Goal: Transaction & Acquisition: Register for event/course

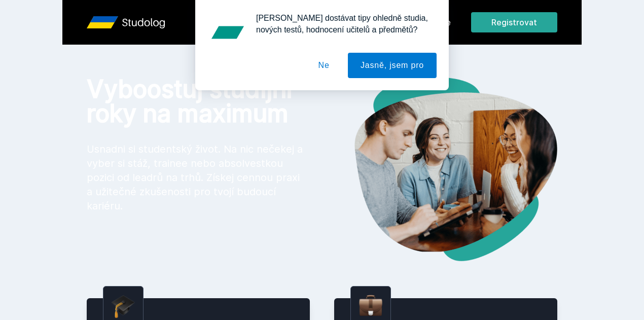
click at [330, 60] on button "Ne" at bounding box center [324, 65] width 36 height 25
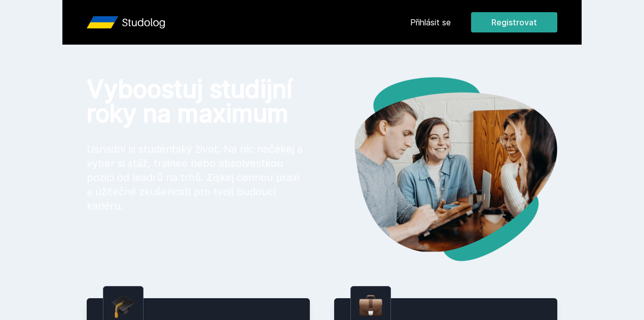
click at [451, 16] on link "Přihlásit se" at bounding box center [430, 22] width 41 height 12
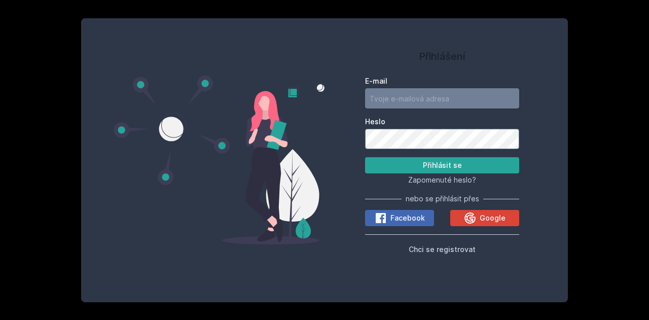
click at [437, 90] on input "E-mail" at bounding box center [442, 98] width 154 height 20
click at [600, 123] on div "Přihlášení E-mail Heslo Přihlásit se Zapomenuté heslo? nebo se přihlásit přes F…" at bounding box center [324, 160] width 649 height 320
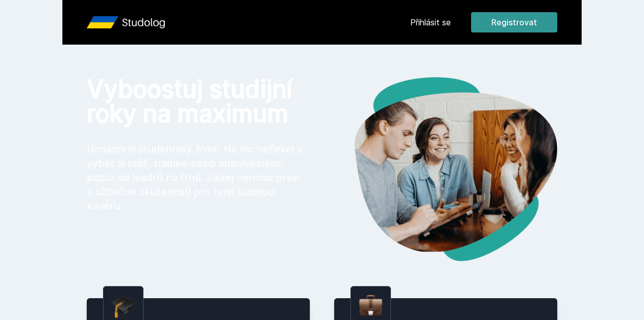
click at [557, 17] on button "Registrovat" at bounding box center [514, 22] width 86 height 20
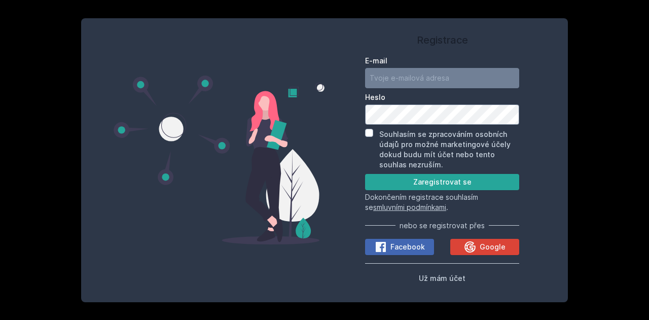
click at [8, 157] on div "Registrace E-mail [GEOGRAPHIC_DATA] Souhlasím se zpracováním osobních údajů pro…" at bounding box center [324, 160] width 649 height 320
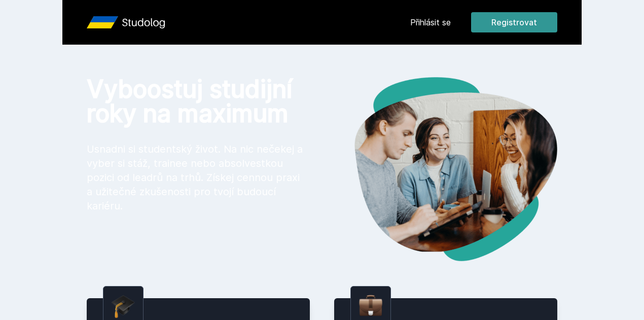
click at [557, 26] on button "Registrovat" at bounding box center [514, 22] width 86 height 20
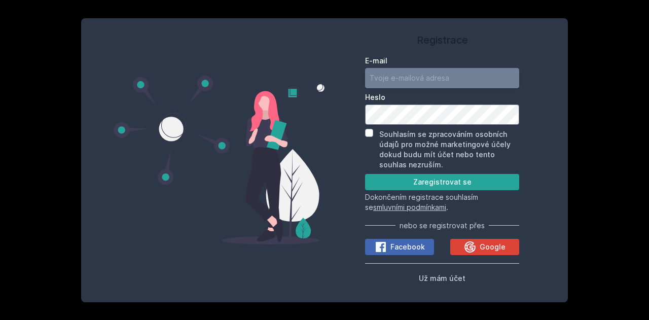
click at [472, 77] on input "E-mail" at bounding box center [442, 78] width 154 height 20
type input "kopb07@vse.cz"
click at [371, 130] on input "Souhlasím se zpracováním osobních údajů pro možné marketingové účely dokud budu…" at bounding box center [369, 133] width 8 height 8
checkbox input "true"
drag, startPoint x: 444, startPoint y: 78, endPoint x: 346, endPoint y: 79, distance: 98.3
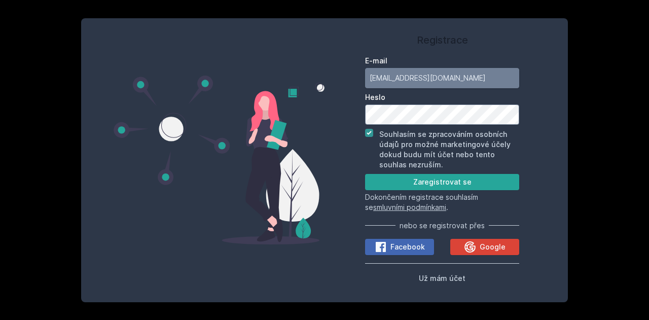
click at [346, 79] on div "Registrace E-mail kopb07@vse.cz Heslo Souhlasím se zpracováním osobních údajů p…" at bounding box center [441, 159] width 235 height 259
click at [492, 258] on div "E-mail Heslo Souhlasím se zpracováním osobních údajů pro možné marketingové úče…" at bounding box center [442, 168] width 154 height 232
click at [498, 245] on span "Google" at bounding box center [492, 247] width 26 height 10
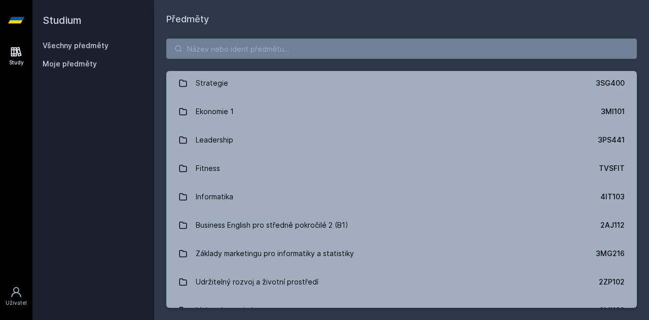
scroll to position [912, 0]
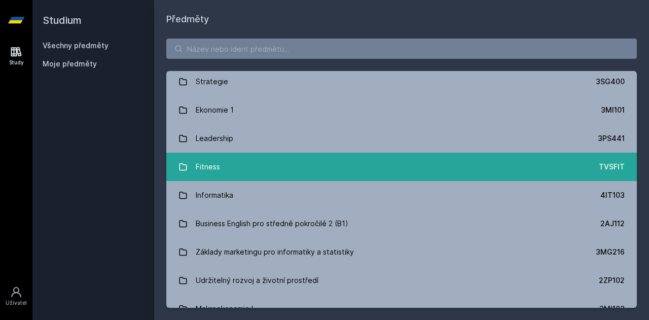
click at [332, 169] on link "Fitness TVSFIT" at bounding box center [401, 167] width 470 height 28
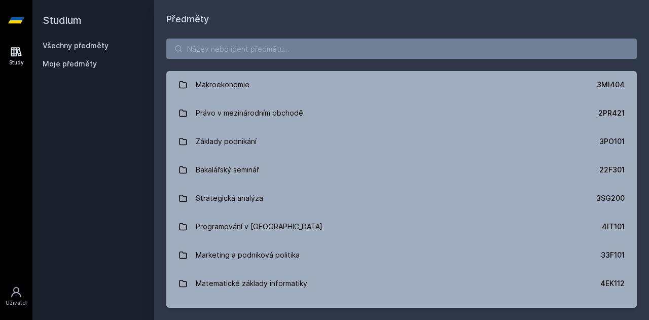
scroll to position [1369, 0]
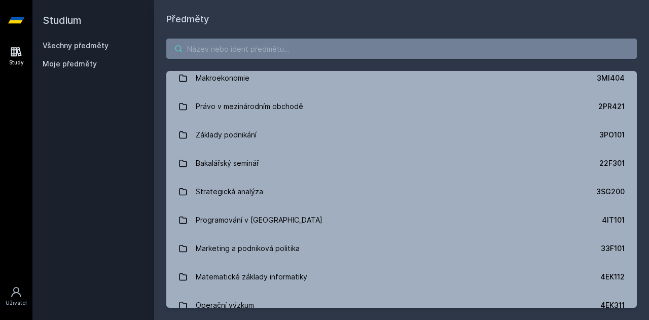
click at [305, 50] on input "search" at bounding box center [401, 49] width 470 height 20
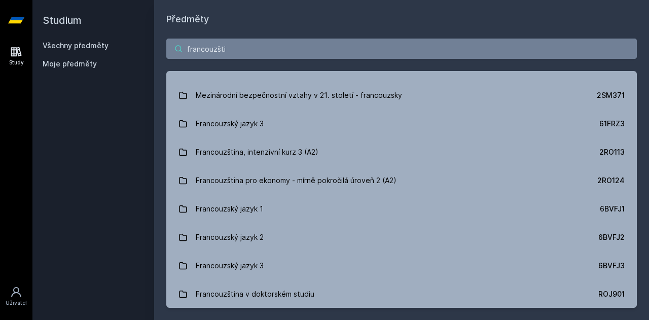
scroll to position [359, 0]
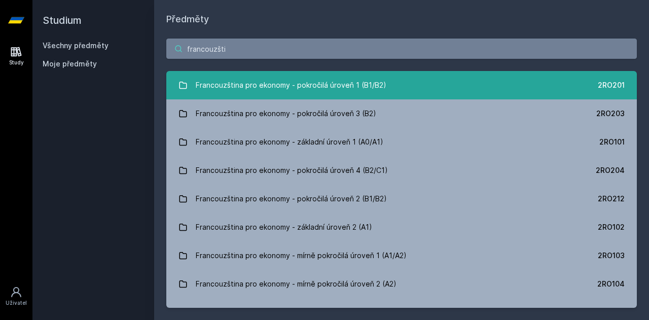
type input "francouzšti"
click at [302, 79] on div "Francouzština pro ekonomy - pokročilá úroveň 1 (B1/B2)" at bounding box center [291, 85] width 191 height 20
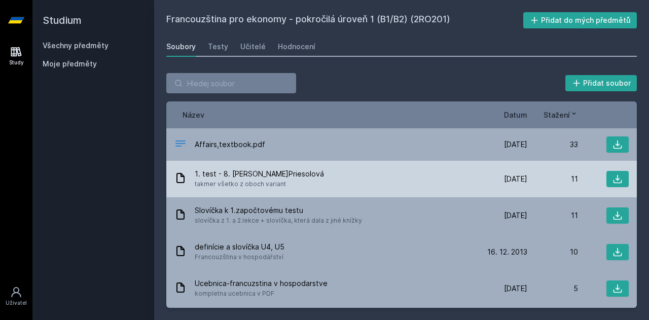
scroll to position [28, 0]
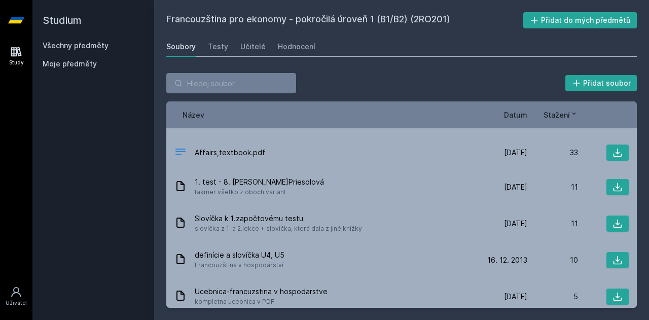
click at [73, 46] on link "Všechny předměty" at bounding box center [76, 45] width 66 height 9
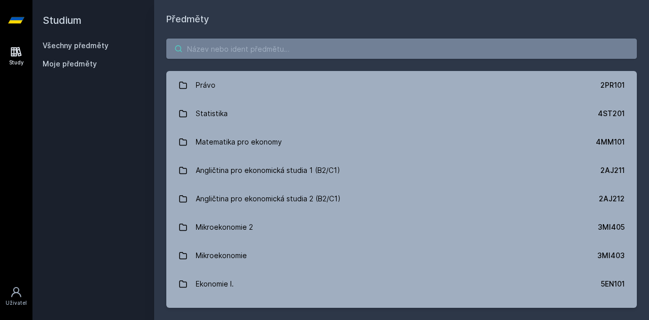
click at [209, 43] on input "search" at bounding box center [401, 49] width 470 height 20
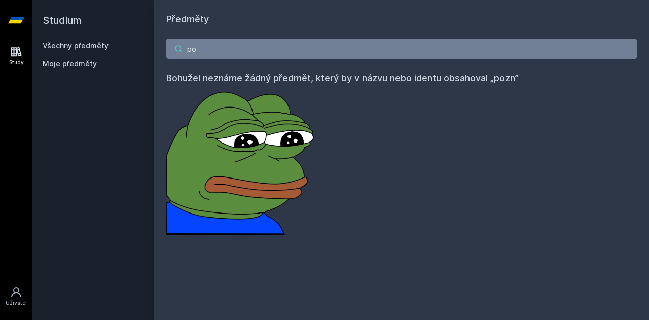
type input "p"
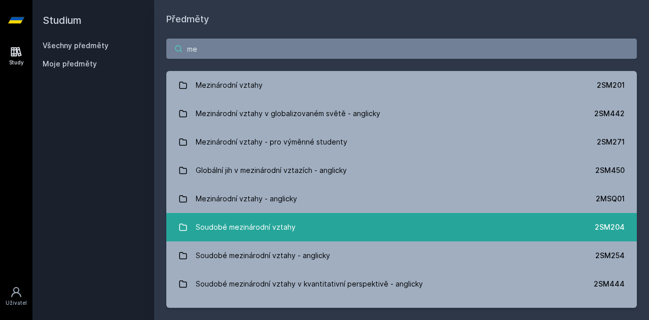
type input "m"
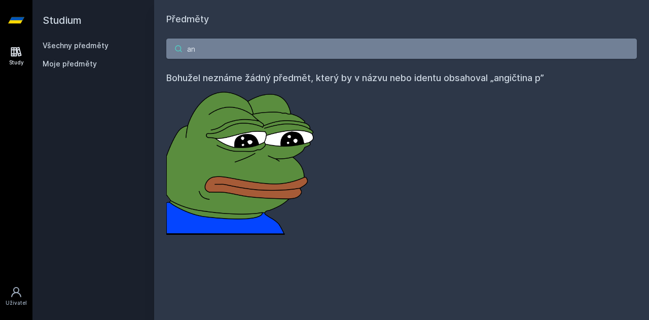
type input "a"
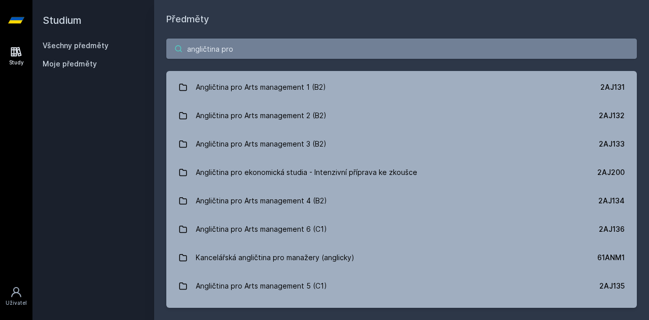
scroll to position [132, 0]
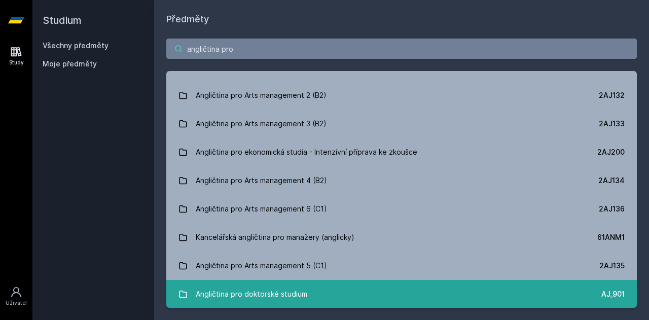
type input "angličtina pro"
